Goal: Task Accomplishment & Management: Complete application form

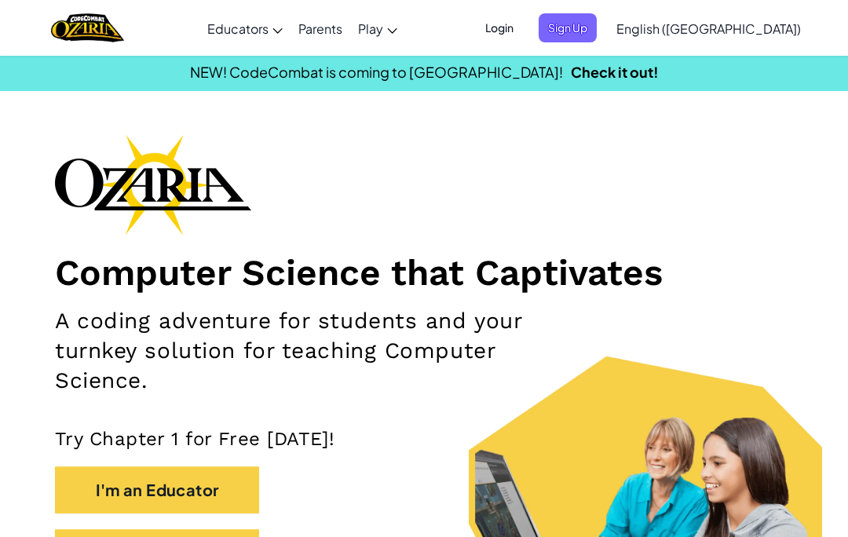
scroll to position [27, 0]
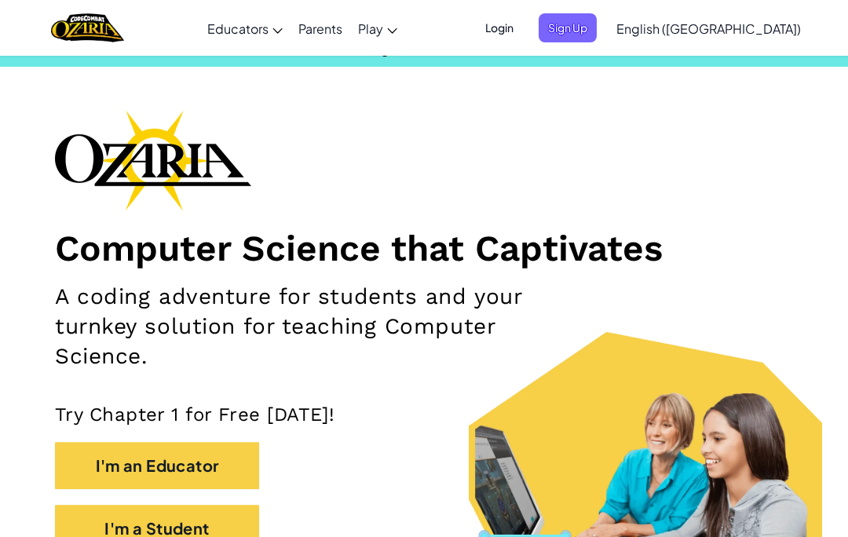
click at [597, 24] on span "Sign Up" at bounding box center [568, 27] width 58 height 29
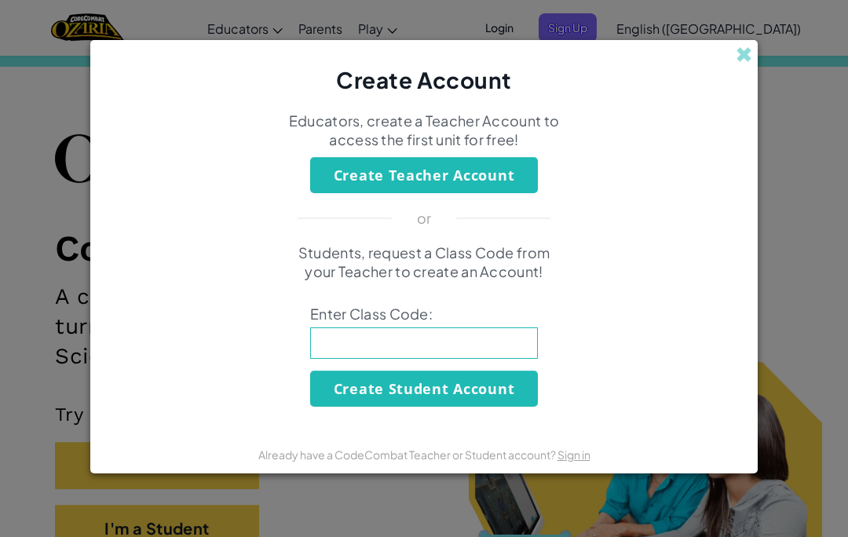
click at [504, 350] on input at bounding box center [424, 342] width 228 height 31
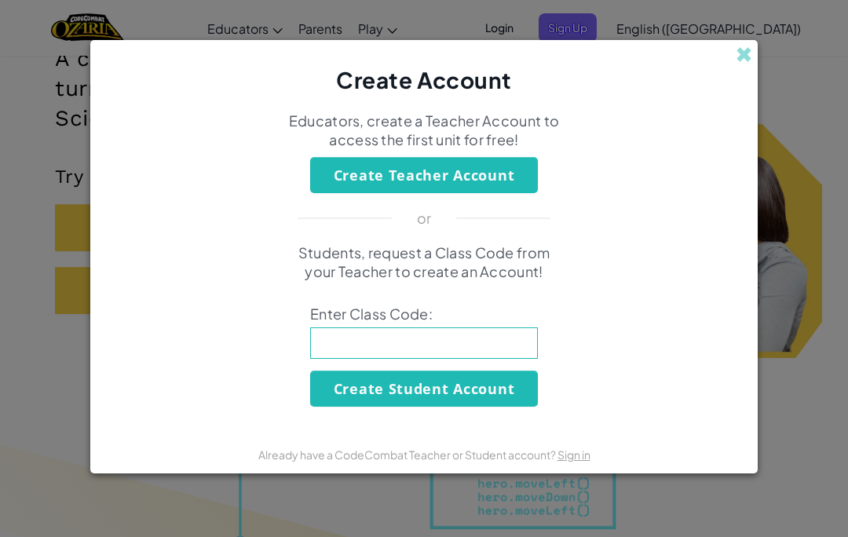
scroll to position [265, 0]
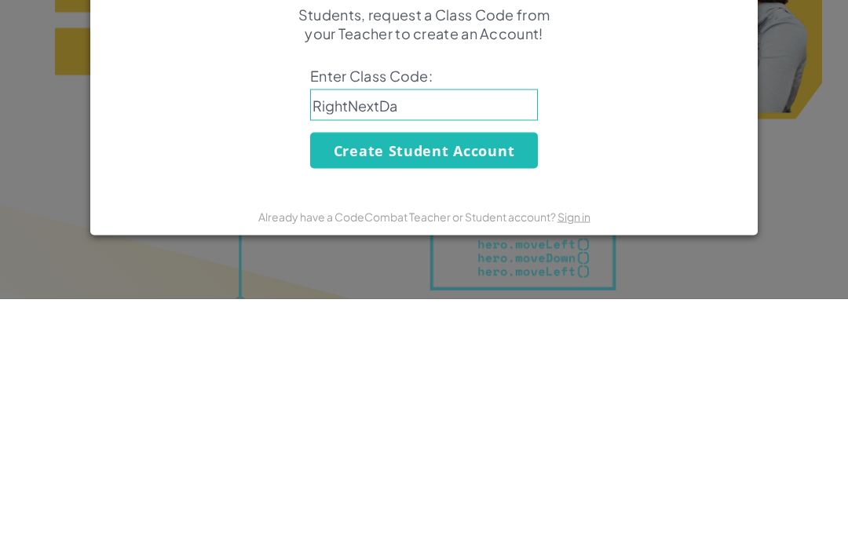
type input "RightNextDay"
click at [489, 371] on button "Create Student Account" at bounding box center [424, 389] width 228 height 36
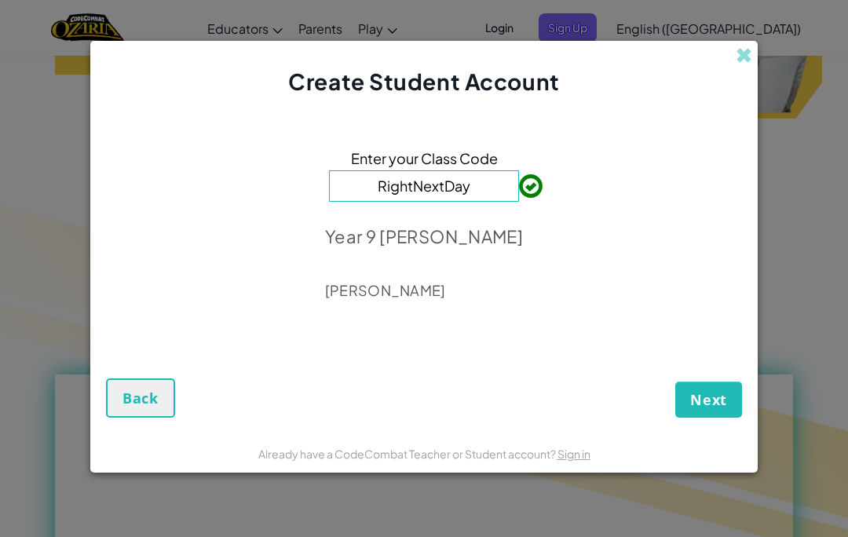
click at [755, 43] on div "Create Student Account" at bounding box center [423, 69] width 667 height 57
click at [137, 383] on button "Back" at bounding box center [140, 397] width 69 height 39
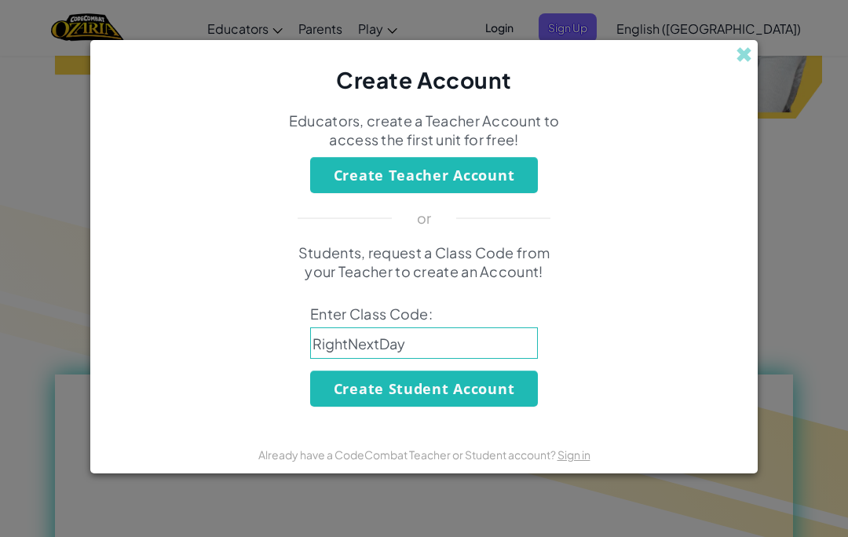
click at [749, 46] on span at bounding box center [744, 54] width 16 height 16
